Goal: Communication & Community: Answer question/provide support

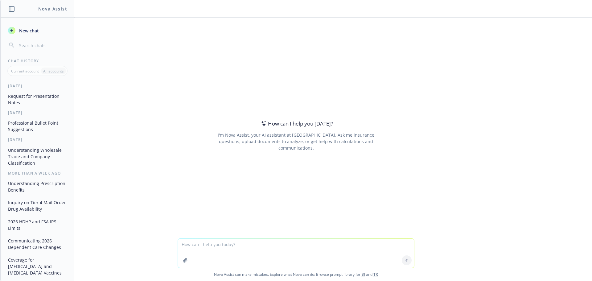
click at [233, 249] on textarea at bounding box center [296, 253] width 236 height 29
drag, startPoint x: 178, startPoint y: 247, endPoint x: 190, endPoint y: 246, distance: 12.0
click at [179, 247] on textarea "communications campaign for employees on the new benefits highlights the positi…" at bounding box center [296, 253] width 236 height 29
type textarea "reword: communications campaign for employees on the new benefits highlights th…"
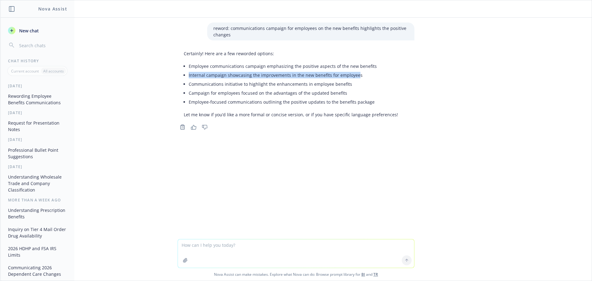
drag, startPoint x: 187, startPoint y: 76, endPoint x: 354, endPoint y: 79, distance: 166.9
click at [354, 79] on li "Internal campaign showcasing the improvements in the new benefits for employees" at bounding box center [293, 75] width 209 height 9
click at [358, 80] on li "Communications initiative to highlight the enhancements in employee benefits" at bounding box center [293, 84] width 209 height 9
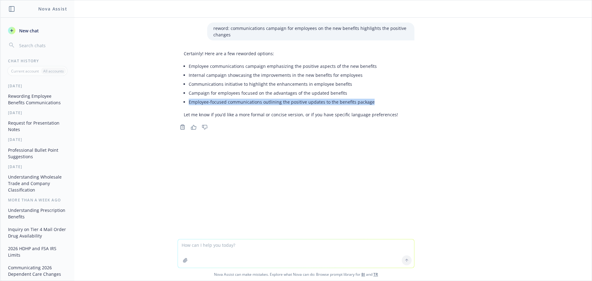
drag, startPoint x: 387, startPoint y: 101, endPoint x: 185, endPoint y: 105, distance: 201.4
click at [185, 105] on div "Certainly! Here are a few reworded options: Employee communications campaign em…" at bounding box center [291, 84] width 227 height 72
copy li "Employee-focused communications outlining the positive updates to the benefits …"
click at [227, 255] on textarea at bounding box center [296, 253] width 236 height 28
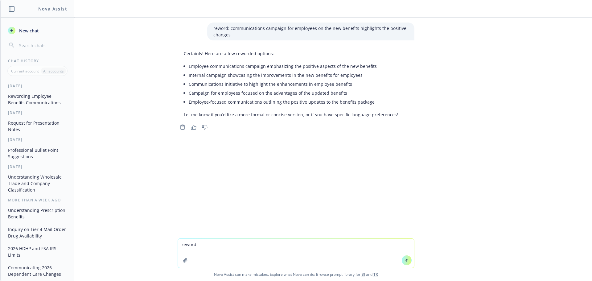
paste textarea
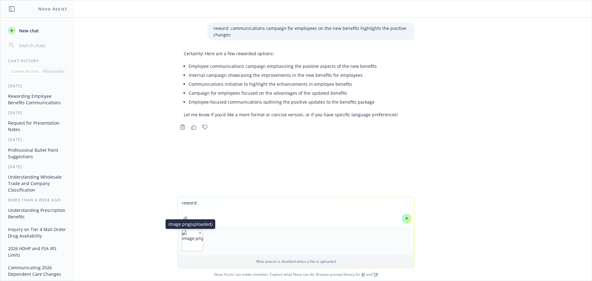
click at [199, 233] on icon "button" at bounding box center [200, 232] width 3 height 3
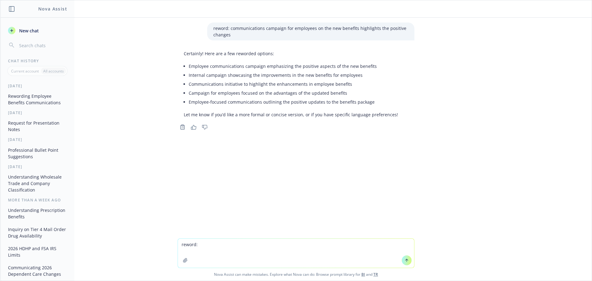
click at [204, 250] on textarea "reword:" at bounding box center [296, 253] width 236 height 29
paste textarea "Consider Sunset Claremont – little utilization – can use for wellness coach"
click at [228, 244] on textarea "reword: Consider Sunset Claremont – little utilization – can use for wellness c…" at bounding box center [296, 253] width 236 height 29
click at [229, 245] on textarea "reword: Consider Sunset Claremont – little utilization – can use for wellness c…" at bounding box center [296, 253] width 236 height 29
type textarea "reword: Consider [MEDICAL_DATA] Claremont – little utilization – can use for we…"
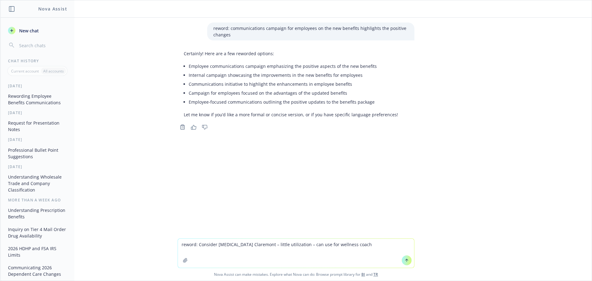
click at [405, 260] on icon at bounding box center [407, 260] width 4 height 4
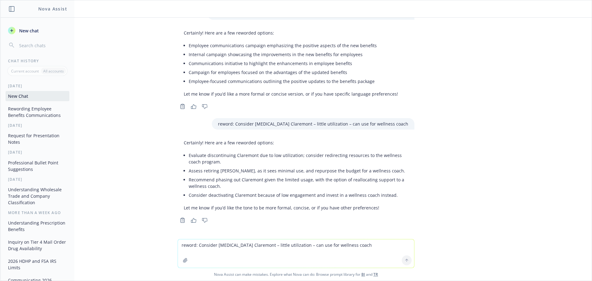
scroll to position [21, 0]
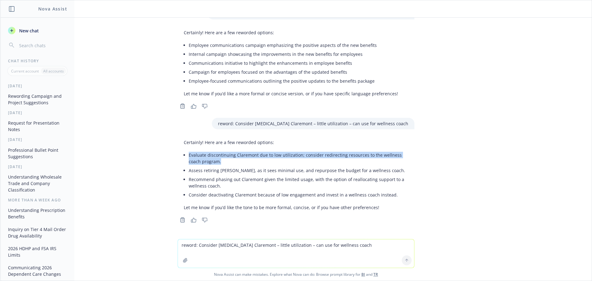
drag, startPoint x: 203, startPoint y: 159, endPoint x: 184, endPoint y: 153, distance: 19.5
click at [189, 153] on li "Evaluate discontinuing Claremont due to low utilization; consider redirecting r…" at bounding box center [299, 157] width 220 height 15
copy li "Evaluate discontinuing Claremont due to low utilization; consider redirecting r…"
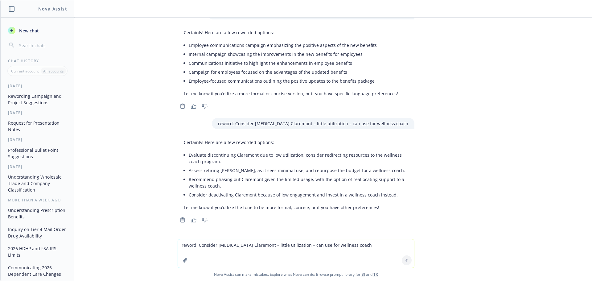
drag, startPoint x: 223, startPoint y: 248, endPoint x: 225, endPoint y: 241, distance: 6.7
click at [225, 241] on textarea "reword: Consider [MEDICAL_DATA] Claremont – little utilization – can use for we…" at bounding box center [296, 253] width 236 height 28
type textarea "reword: harmonize one true holding and sentry"
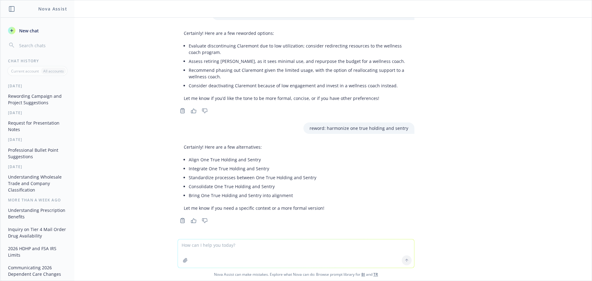
scroll to position [131, 0]
drag, startPoint x: 310, startPoint y: 130, endPoint x: 394, endPoint y: 131, distance: 83.9
click at [394, 131] on div "reword: harmonize one true holding and sentry" at bounding box center [358, 127] width 111 height 11
drag, startPoint x: 344, startPoint y: 135, endPoint x: 319, endPoint y: 133, distance: 25.4
click at [344, 135] on div "reword: communications campaign for employees on the new benefits highlights th…" at bounding box center [296, 128] width 592 height 221
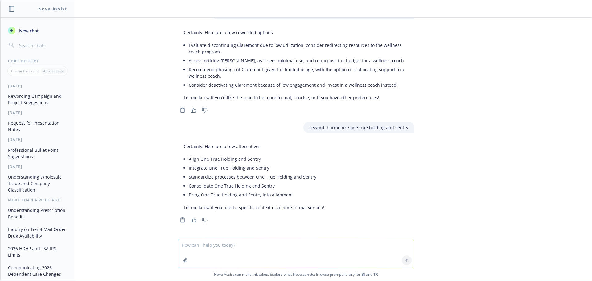
click at [310, 128] on p "reword: harmonize one true holding and sentry" at bounding box center [359, 127] width 99 height 6
drag, startPoint x: 308, startPoint y: 128, endPoint x: 418, endPoint y: 131, distance: 109.2
click at [418, 131] on div "reword: communications campaign for employees on the new benefits highlights th…" at bounding box center [296, 128] width 592 height 221
copy p "reword: harmonize one true holding and sentry"
click at [210, 251] on textarea at bounding box center [296, 253] width 236 height 28
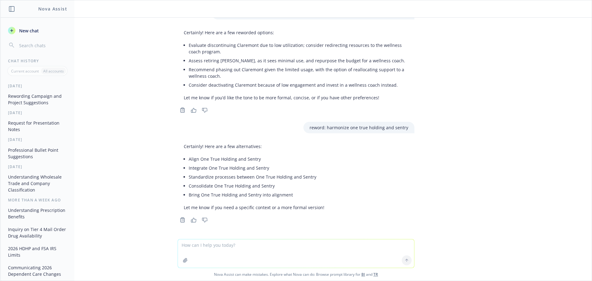
paste textarea "reword: harmonize one true holding and sentry"
click at [289, 240] on textarea "reword: harmonize one true holding and sentry" at bounding box center [296, 250] width 236 height 35
type textarea "reword: harmonize one true holding and sentry's benefits"
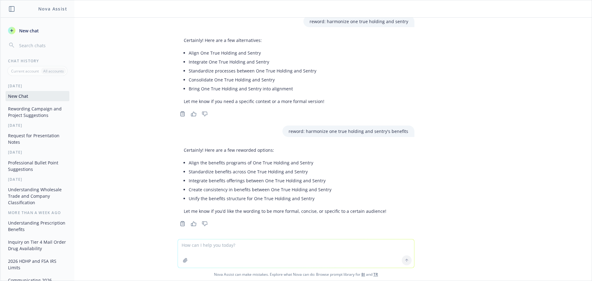
scroll to position [241, 0]
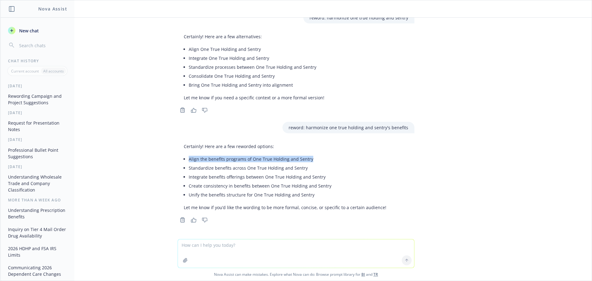
drag, startPoint x: 337, startPoint y: 156, endPoint x: 183, endPoint y: 161, distance: 154.0
click at [183, 161] on div "Certainly! Here are a few reworded options: Align the benefits programs of One …" at bounding box center [285, 177] width 215 height 72
copy li "Align the benefits programs of One True Holding and Sentry"
click at [190, 255] on div at bounding box center [185, 260] width 15 height 15
click at [192, 252] on textarea at bounding box center [296, 253] width 236 height 28
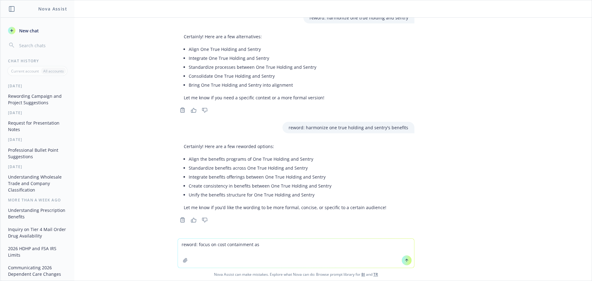
click at [285, 246] on textarea "reword: focus on cost containment as" at bounding box center [296, 253] width 236 height 29
type textarea "reword: focus on cost containment as one true holding and sentry merge populati…"
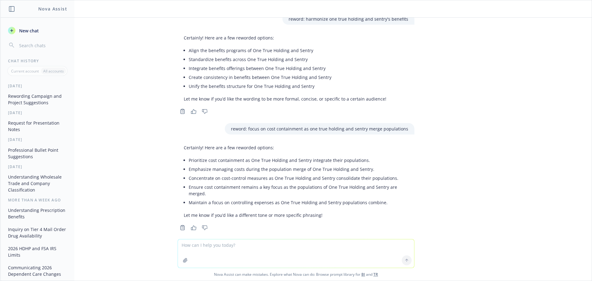
scroll to position [350, 0]
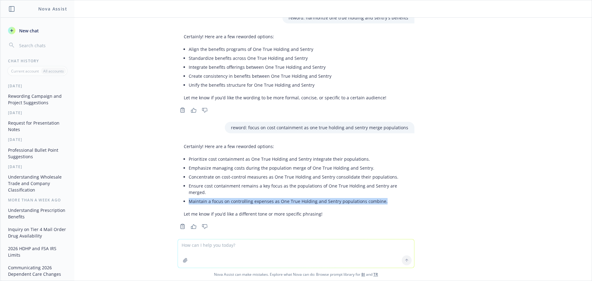
drag, startPoint x: 185, startPoint y: 194, endPoint x: 379, endPoint y: 195, distance: 194.0
click at [379, 197] on li "Maintain a focus on controlling expenses as One True Holding and Sentry populat…" at bounding box center [299, 201] width 220 height 9
copy li "Maintain a focus on controlling expenses as One True Holding and Sentry populat…"
click at [267, 249] on textarea at bounding box center [296, 253] width 236 height 28
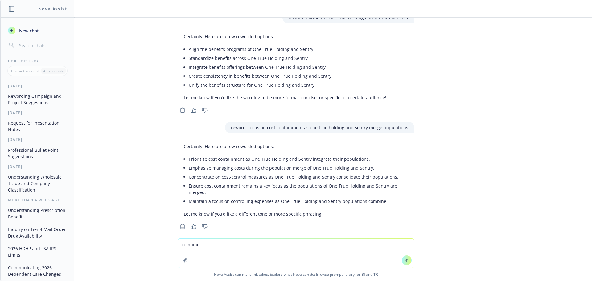
paste textarea "Maintain a focus on controlling expenses as One True Holding and Sentry populat…"
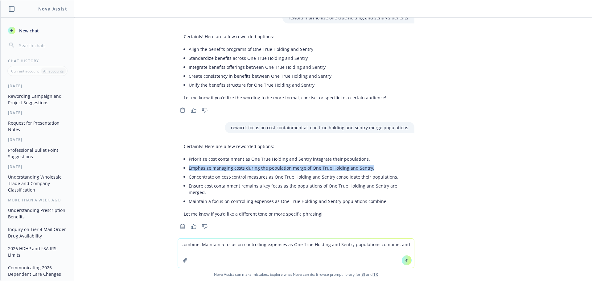
drag, startPoint x: 185, startPoint y: 169, endPoint x: 364, endPoint y: 171, distance: 179.2
click at [364, 171] on li "Emphasize managing costs during the population merge of One True Holding and Se…" at bounding box center [299, 167] width 220 height 9
copy li "Emphasize managing costs during the population merge of One True Holding and Se…"
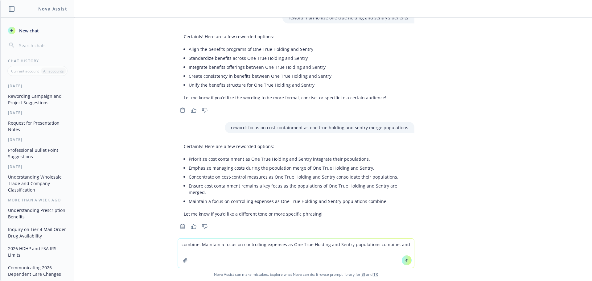
click at [405, 244] on textarea "combine: Maintain a focus on controlling expenses as One True Holding and Sentr…" at bounding box center [296, 253] width 236 height 29
paste textarea "Emphasize managing costs during the population merge of One True Holding and Se…"
type textarea "combine: Maintain a focus on controlling expenses as One True Holding and Sentr…"
click at [405, 259] on icon at bounding box center [407, 260] width 4 height 4
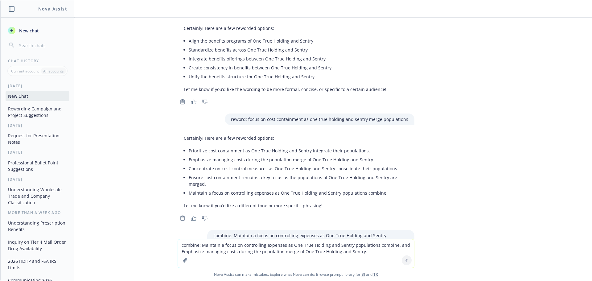
scroll to position [432, 0]
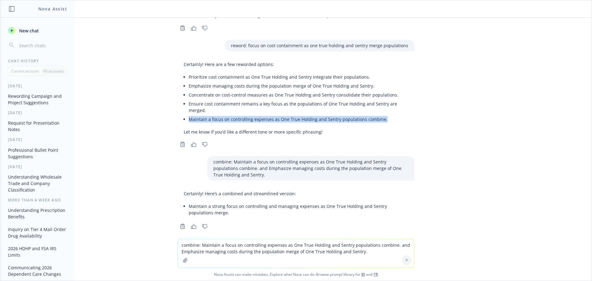
drag, startPoint x: 185, startPoint y: 113, endPoint x: 385, endPoint y: 117, distance: 199.3
click at [385, 117] on li "Maintain a focus on controlling expenses as One True Holding and Sentry populat…" at bounding box center [299, 119] width 220 height 9
copy li "Maintain a focus on controlling expenses as One True Holding and Sentry populat…"
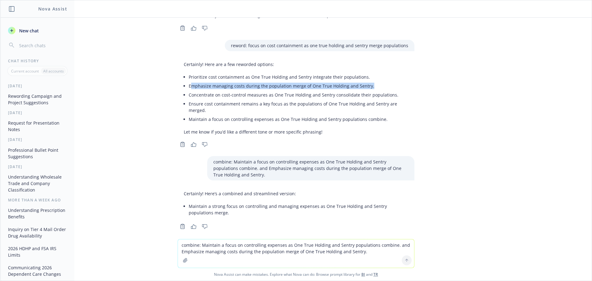
drag, startPoint x: 185, startPoint y: 86, endPoint x: 373, endPoint y: 86, distance: 187.2
click at [373, 86] on li "Emphasize managing costs during the population merge of One True Holding and Se…" at bounding box center [299, 85] width 220 height 9
copy li "mphasize managing costs during the population merge of One True Holding and Sen…"
click at [275, 246] on textarea "combine: Maintain a focus on controlling expenses as One True Holding and Sentr…" at bounding box center [296, 253] width 236 height 28
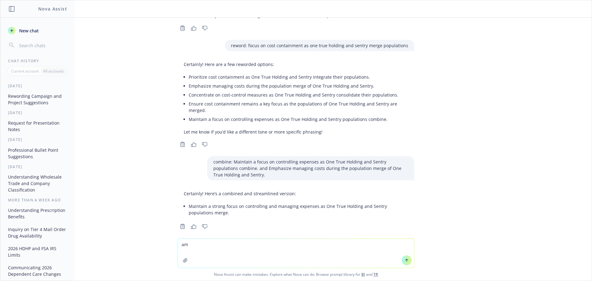
type textarea "a"
type textarea "another name for downgrade"
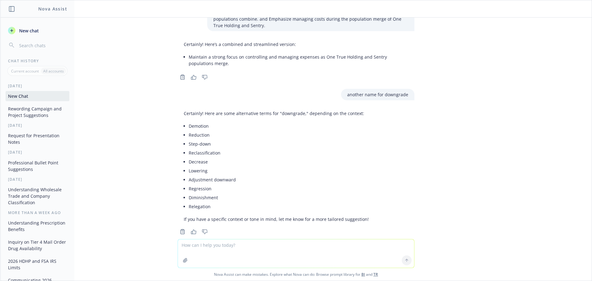
scroll to position [587, 0]
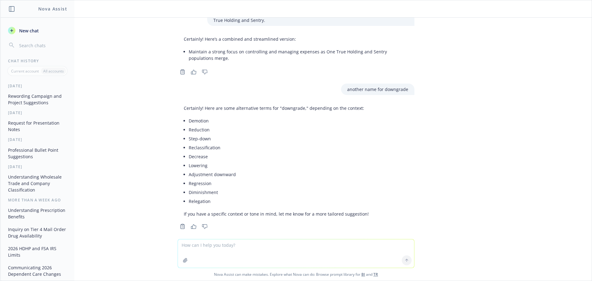
click at [256, 257] on textarea at bounding box center [296, 253] width 236 height 28
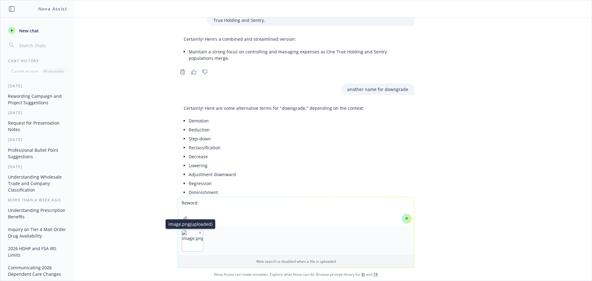
click at [199, 233] on icon "button" at bounding box center [200, 232] width 3 height 3
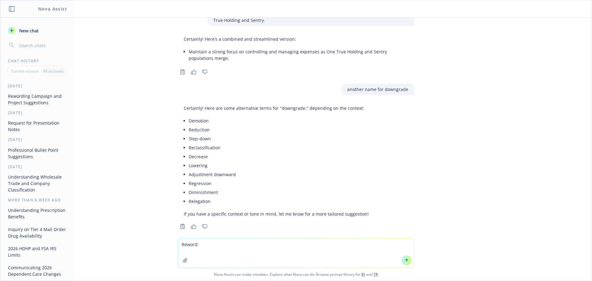
click at [216, 240] on textarea "Reword:" at bounding box center [296, 253] width 236 height 29
paste textarea "Status Quo [PERSON_NAME] CA Renewal"
drag, startPoint x: 265, startPoint y: 244, endPoint x: 197, endPoint y: 246, distance: 68.2
click at [197, 246] on textarea "Reword: Status Quo [PERSON_NAME] CA Renewal" at bounding box center [296, 253] width 236 height 29
type textarea "Reword: provide feedback to help [PERSON_NAME] eissue not be passed on to the n…"
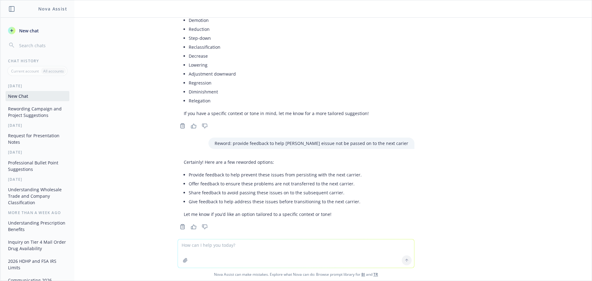
scroll to position [688, 0]
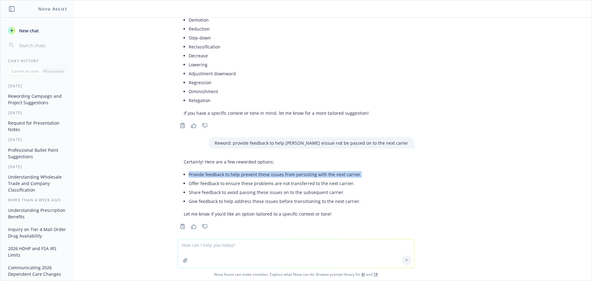
drag, startPoint x: 354, startPoint y: 167, endPoint x: 185, endPoint y: 163, distance: 169.1
click at [185, 163] on div "Certainly! Here are a few reworded options: Provide feedback to help prevent th…" at bounding box center [273, 188] width 190 height 64
copy li "Provide feedback to help prevent these issues from persisting with the next car…"
click at [310, 197] on li "Give feedback to help address these issues before transitioning to the next car…" at bounding box center [275, 201] width 173 height 9
